Goal: Navigation & Orientation: Find specific page/section

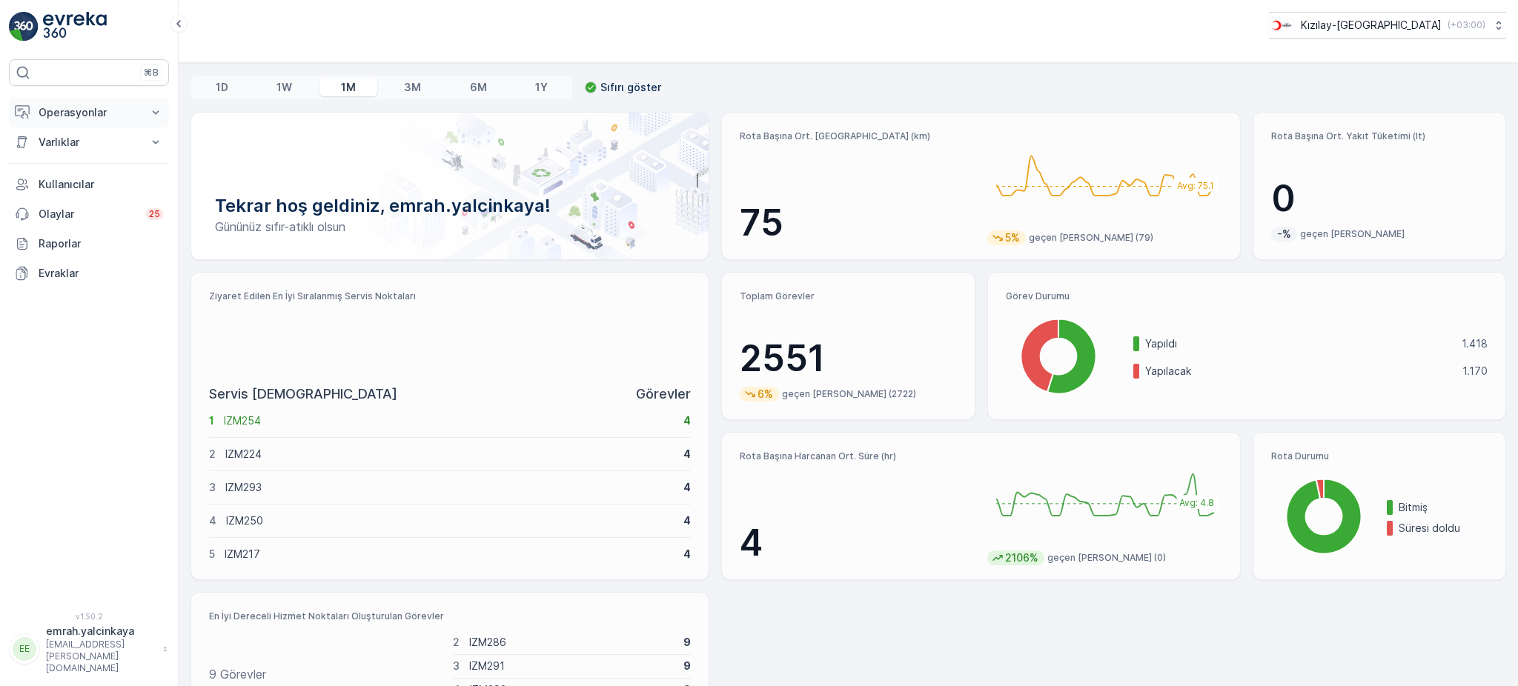
click at [49, 116] on p "Operasyonlar" at bounding box center [89, 112] width 101 height 15
click at [73, 161] on p "Planlama" at bounding box center [59, 158] width 43 height 15
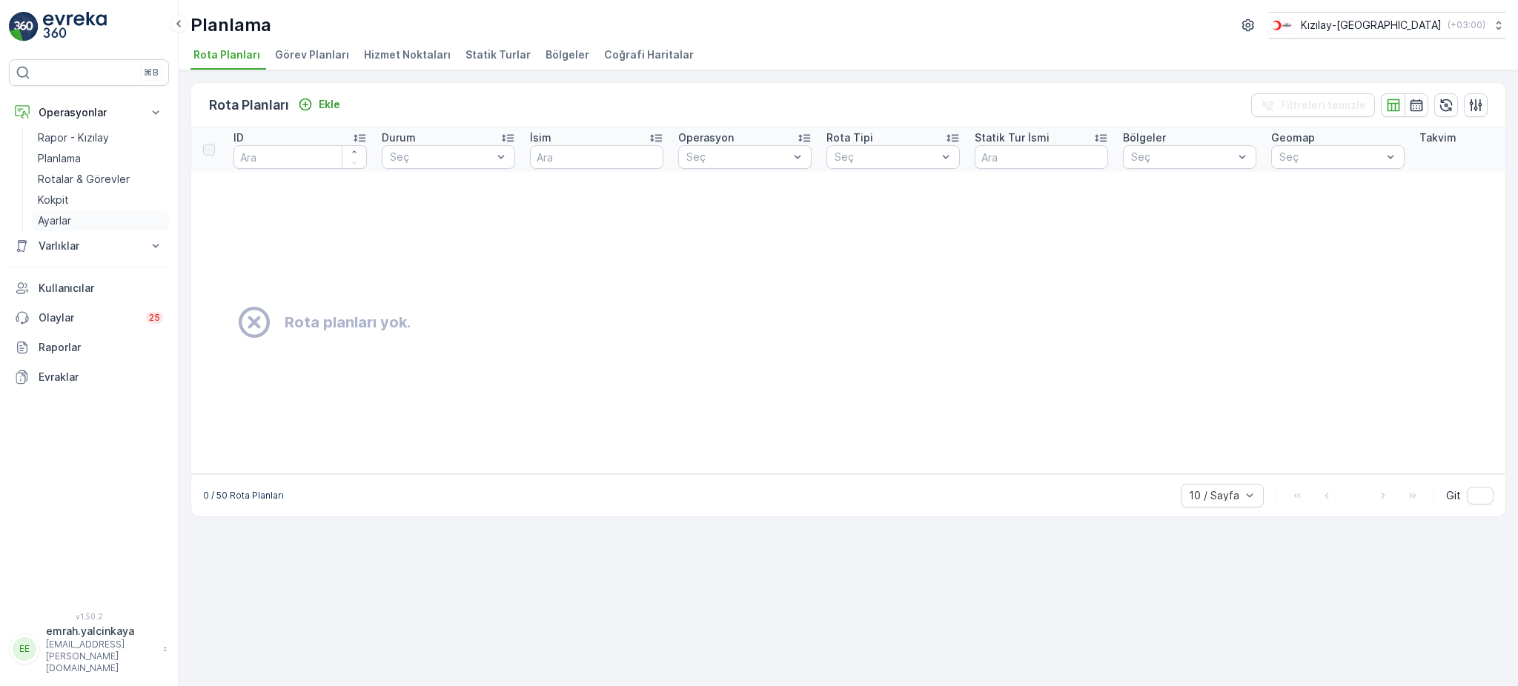
click at [50, 216] on p "Ayarlar" at bounding box center [54, 220] width 33 height 15
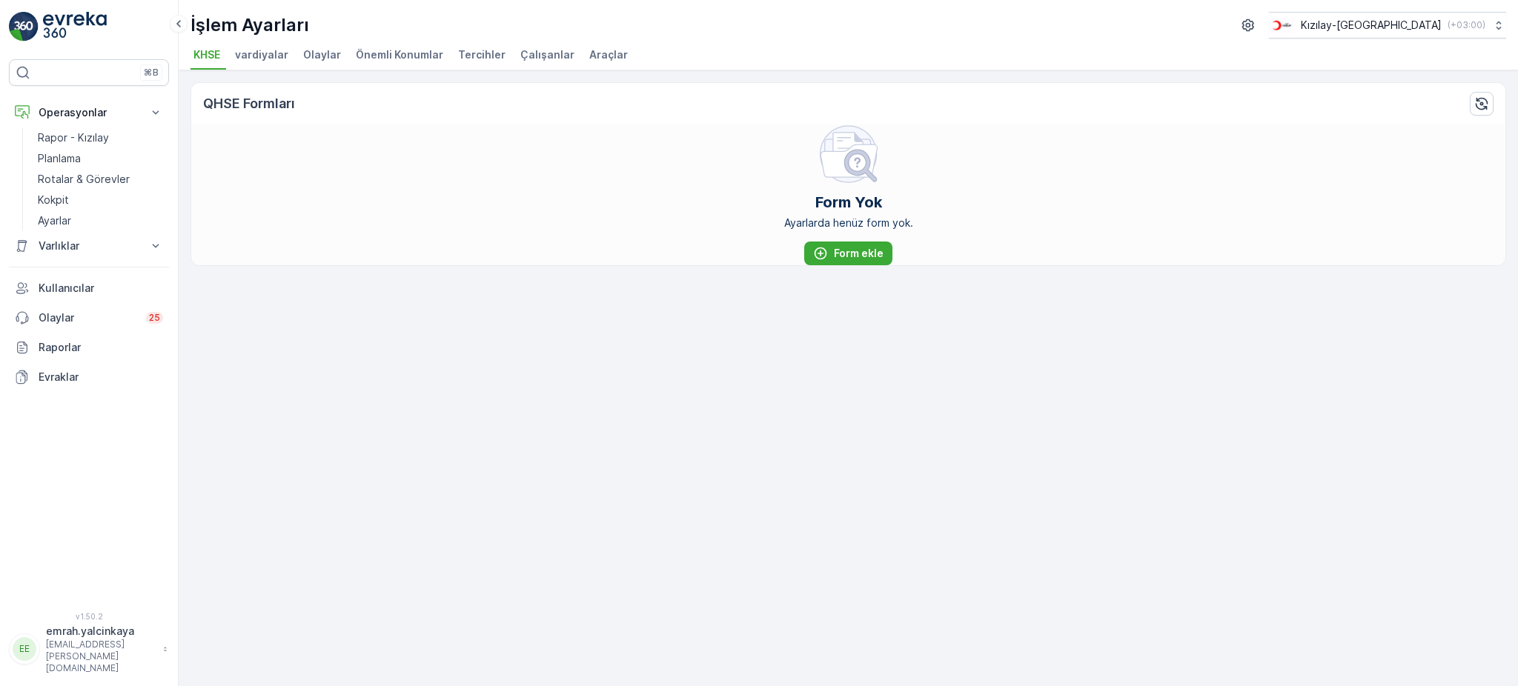
click at [589, 52] on span "Araçlar" at bounding box center [608, 54] width 39 height 15
